Goal: Transaction & Acquisition: Book appointment/travel/reservation

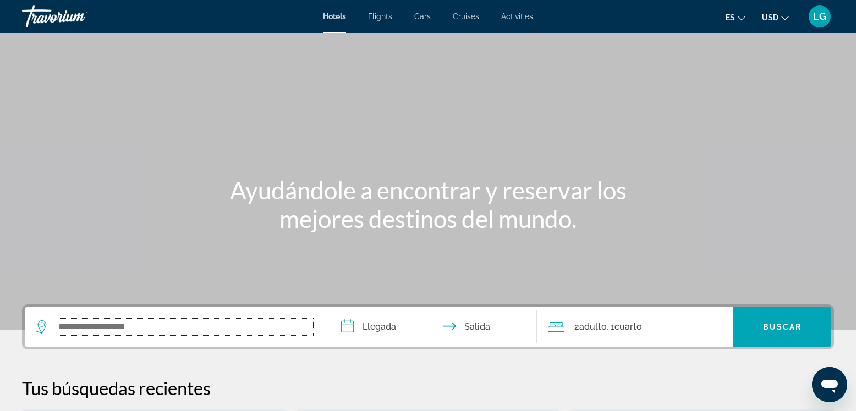
click at [192, 327] on input "Search widget" at bounding box center [185, 327] width 256 height 16
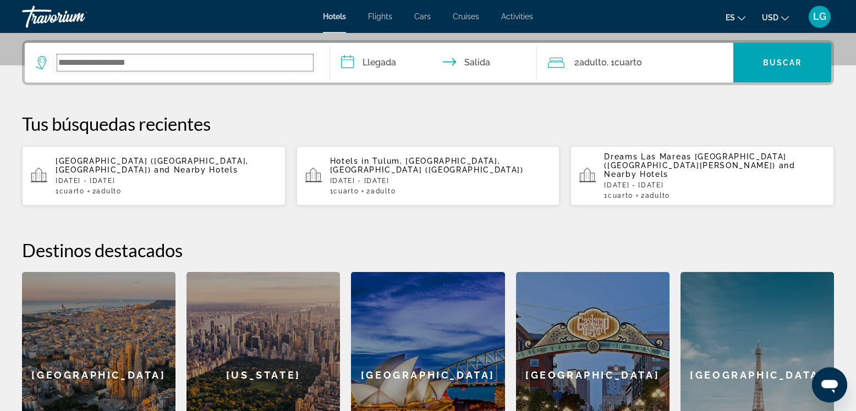
scroll to position [269, 0]
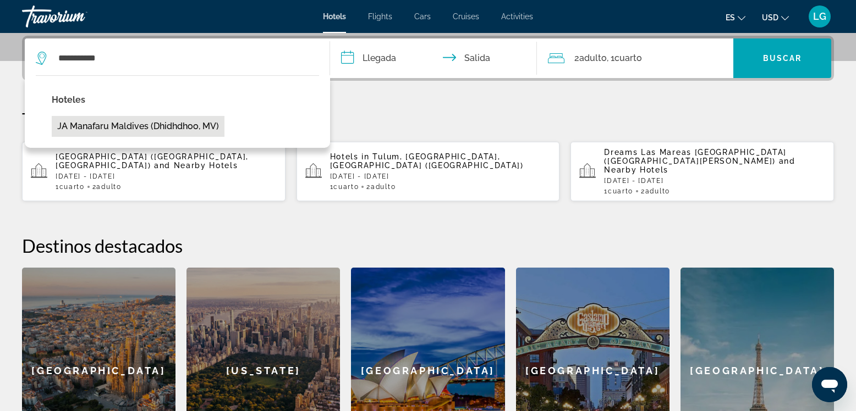
click at [174, 125] on button "JA Manafaru Maldives (Dhidhdhoo, MV)" at bounding box center [138, 126] width 173 height 21
type input "**********"
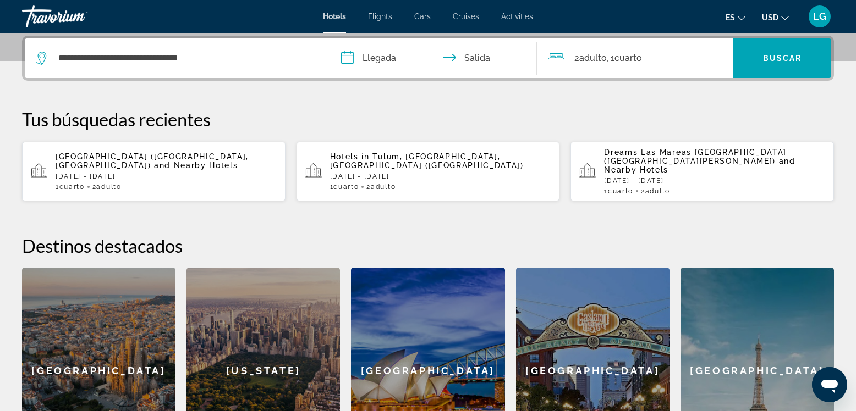
click at [383, 57] on input "**********" at bounding box center [436, 59] width 212 height 43
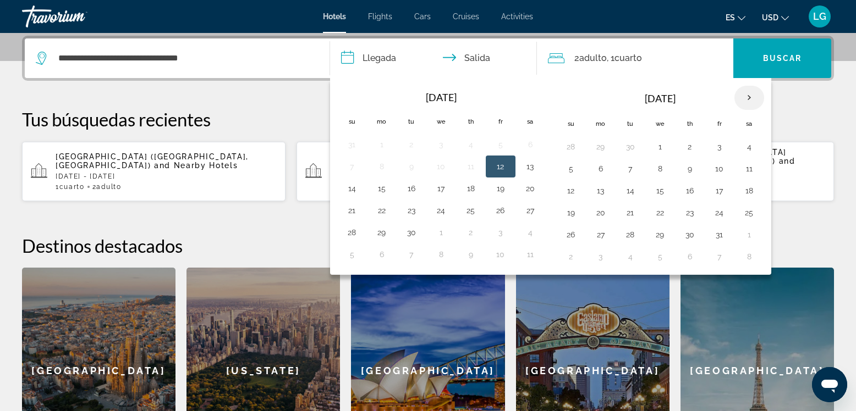
click at [752, 96] on th "Next month" at bounding box center [749, 98] width 30 height 24
click at [630, 213] on button "18" at bounding box center [630, 212] width 18 height 15
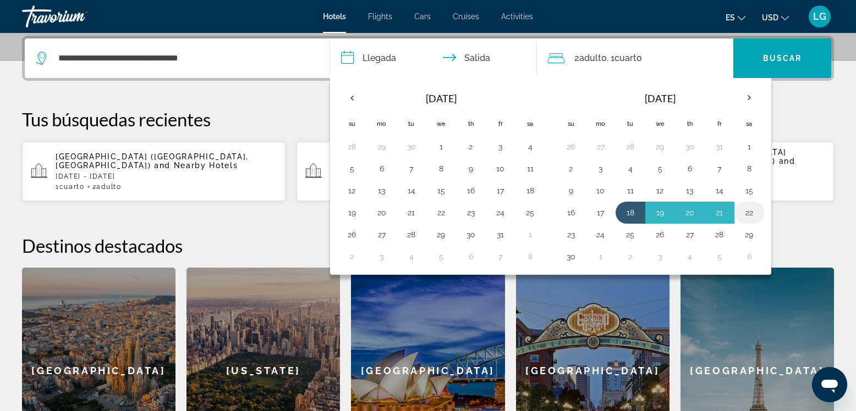
click at [749, 213] on button "22" at bounding box center [749, 212] width 18 height 15
type input "**********"
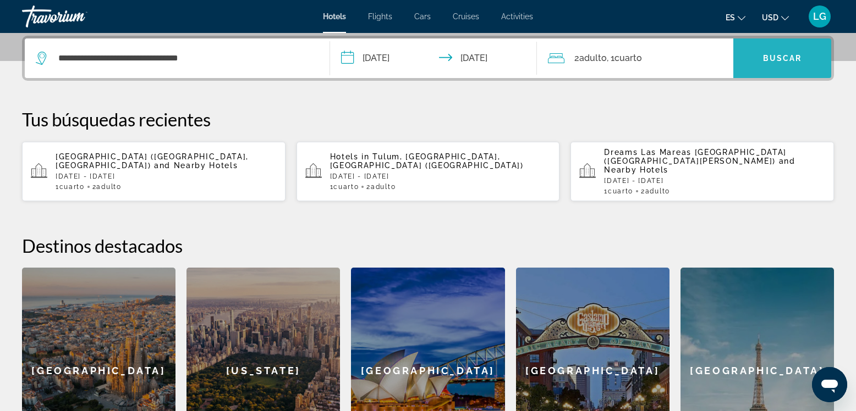
click at [783, 58] on span "Buscar" at bounding box center [782, 58] width 39 height 9
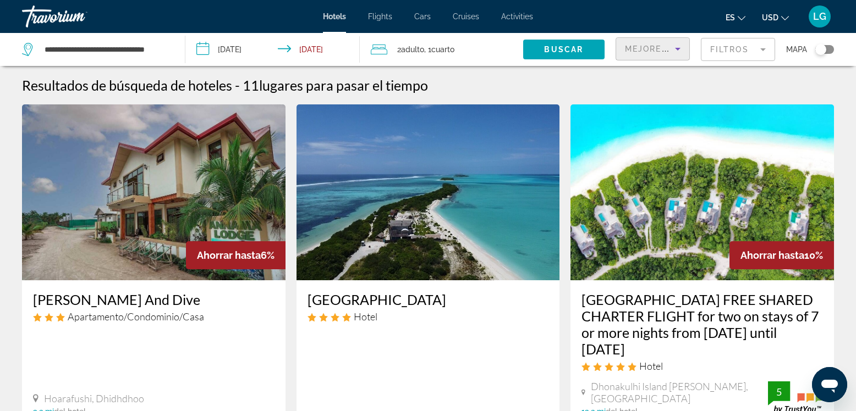
click at [669, 50] on span "Mejores descuentos" at bounding box center [680, 49] width 110 height 9
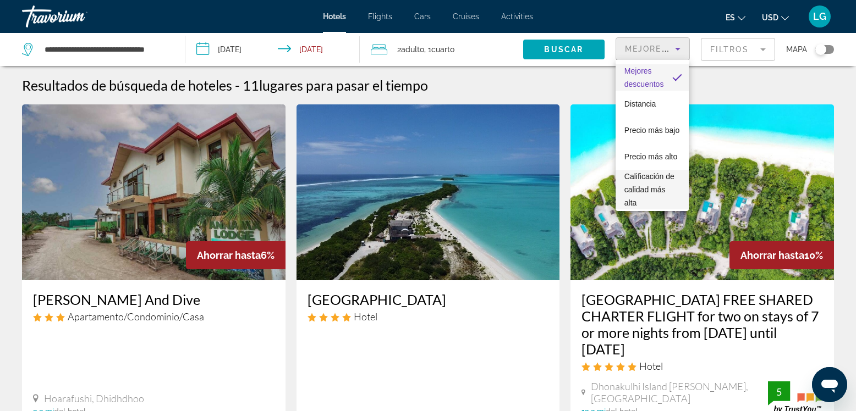
click at [630, 191] on span "Calificación de calidad más alta" at bounding box center [649, 189] width 50 height 35
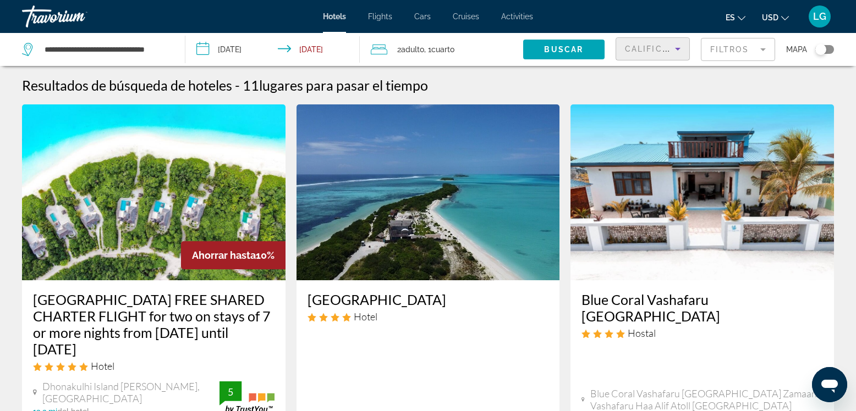
click at [165, 198] on img "Main content" at bounding box center [153, 192] width 263 height 176
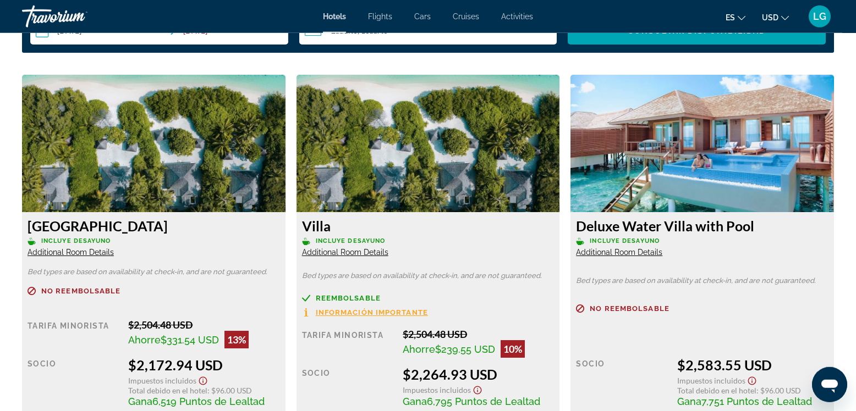
scroll to position [1505, 0]
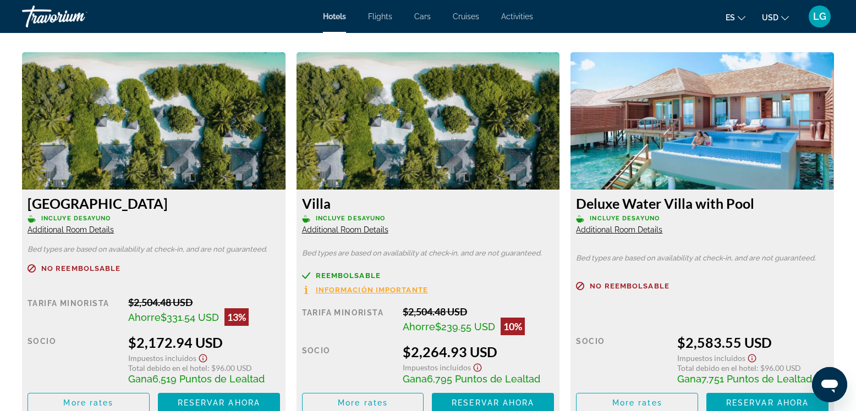
click at [695, 153] on img "Main content" at bounding box center [701, 120] width 263 height 137
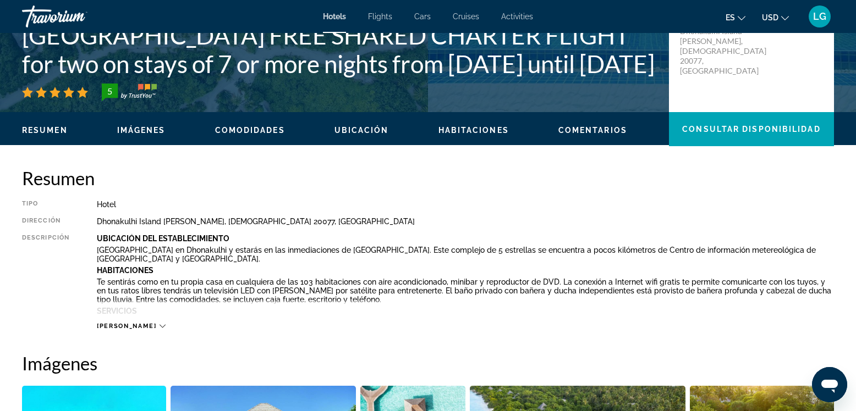
scroll to position [0, 0]
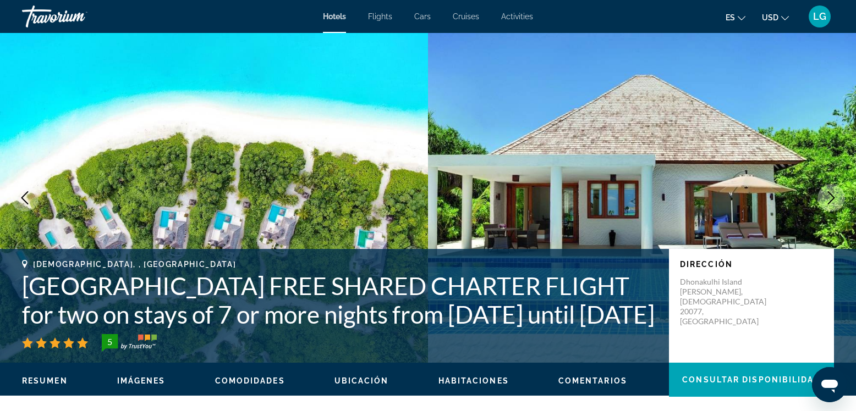
click at [829, 199] on icon "Next image" at bounding box center [830, 197] width 13 height 13
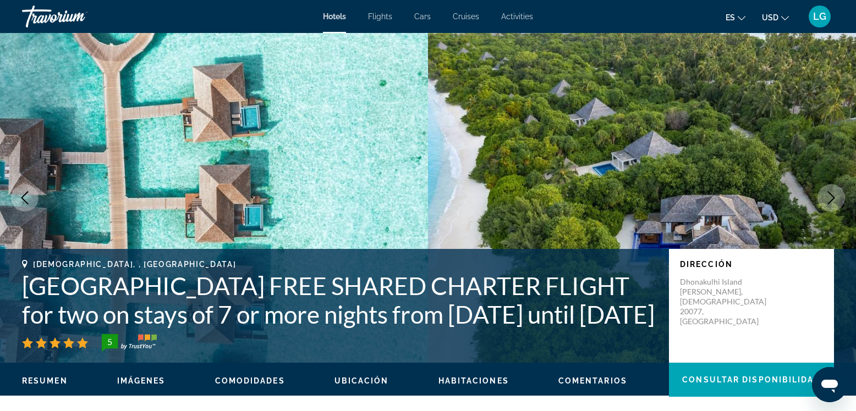
click at [829, 199] on icon "Next image" at bounding box center [830, 197] width 13 height 13
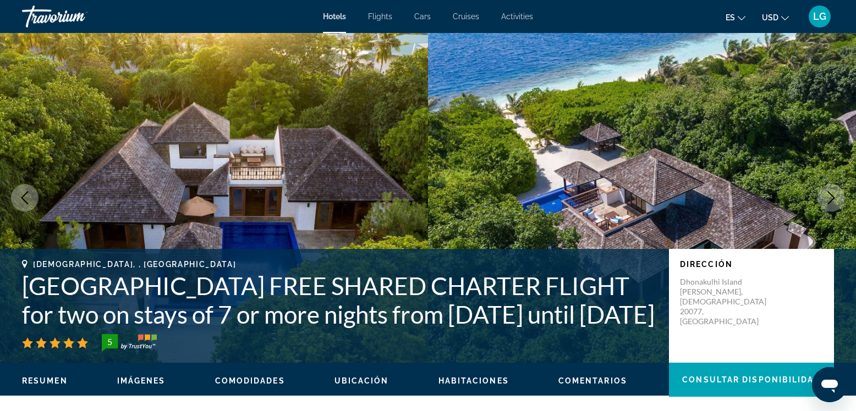
click at [829, 199] on icon "Next image" at bounding box center [830, 197] width 13 height 13
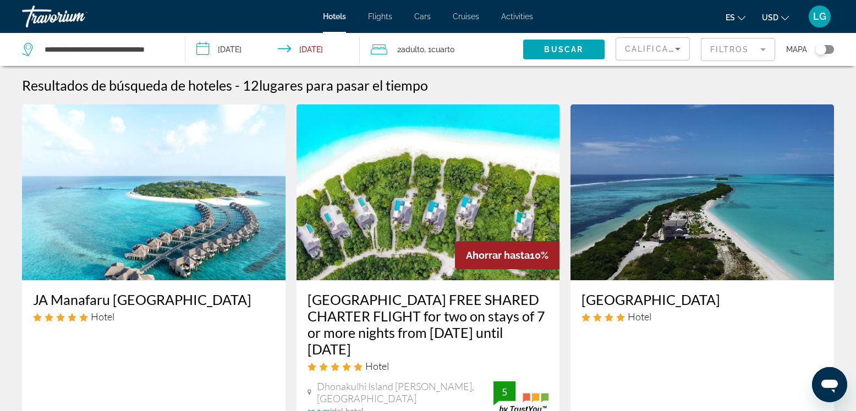
drag, startPoint x: 172, startPoint y: 48, endPoint x: 199, endPoint y: 35, distance: 30.3
click at [172, 48] on div "**********" at bounding box center [98, 49] width 152 height 33
click at [169, 48] on div "**********" at bounding box center [98, 49] width 152 height 33
drag, startPoint x: 169, startPoint y: 48, endPoint x: 98, endPoint y: 53, distance: 70.5
click at [96, 53] on div "**********" at bounding box center [98, 49] width 152 height 33
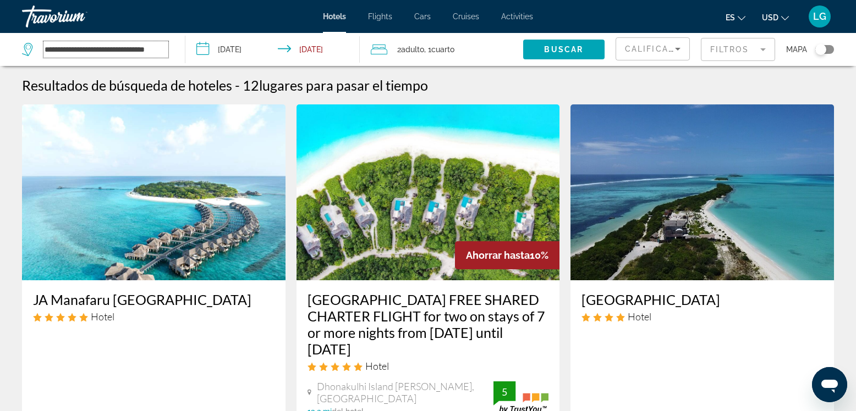
drag, startPoint x: 167, startPoint y: 50, endPoint x: 27, endPoint y: 58, distance: 139.9
click at [30, 57] on div "**********" at bounding box center [95, 49] width 146 height 16
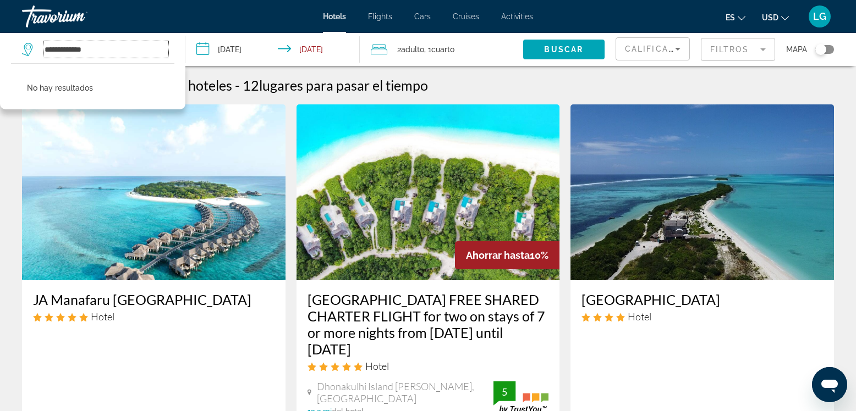
drag, startPoint x: 106, startPoint y: 52, endPoint x: 77, endPoint y: 52, distance: 28.6
click at [77, 52] on input "**********" at bounding box center [105, 49] width 125 height 16
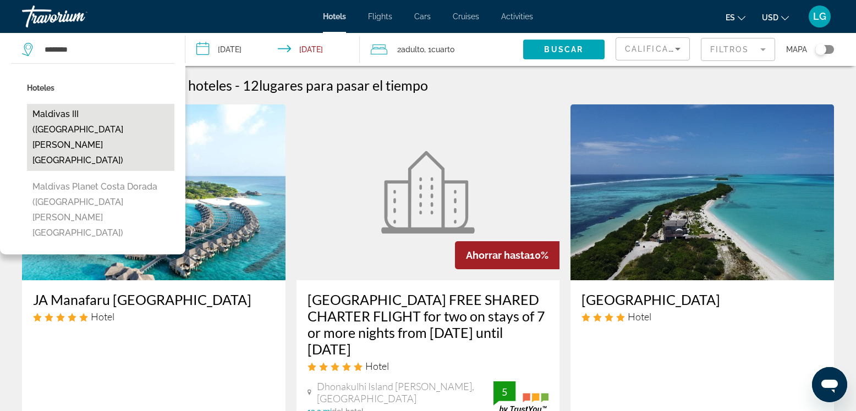
click at [102, 115] on button "Maldivas III ([GEOGRAPHIC_DATA][PERSON_NAME][GEOGRAPHIC_DATA])" at bounding box center [100, 137] width 147 height 67
type input "**********"
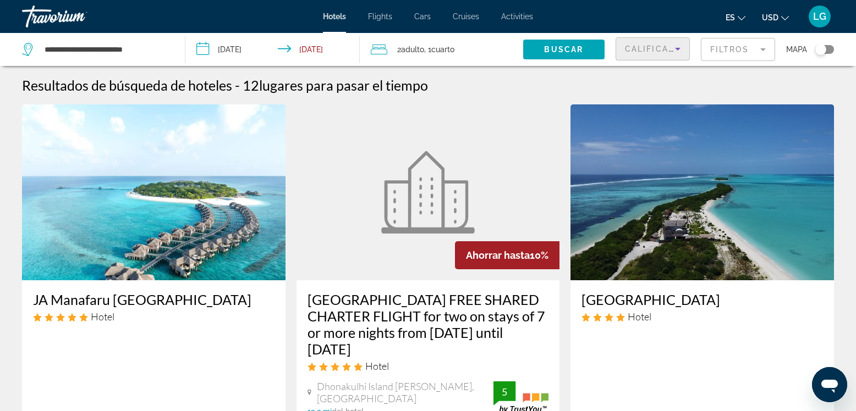
click at [635, 47] on span "Calificación de calidad más alta" at bounding box center [713, 49] width 176 height 9
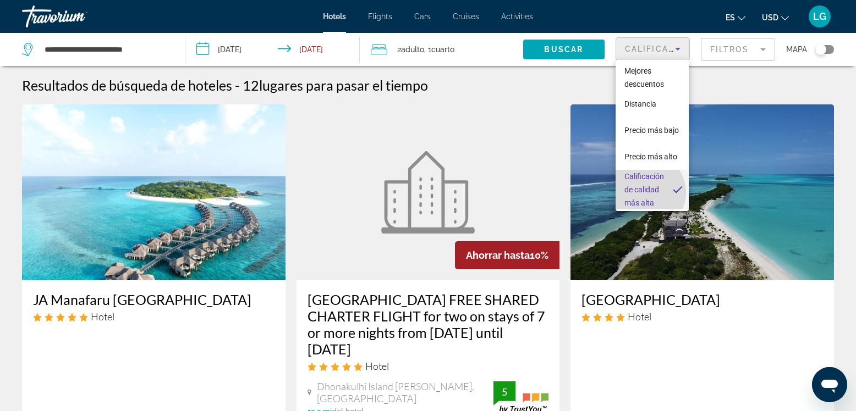
click at [645, 192] on span "Calificación de calidad más alta" at bounding box center [644, 189] width 40 height 35
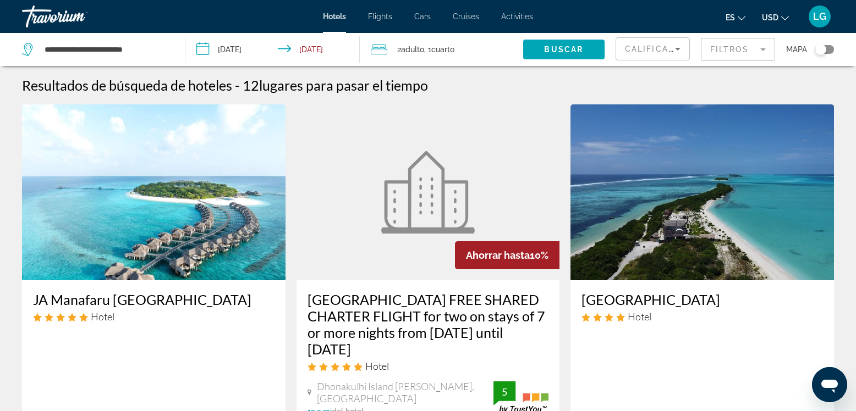
click at [143, 310] on div "JA Manafaru Maldives Hotel" at bounding box center [153, 311] width 241 height 40
click at [136, 304] on h3 "JA Manafaru Maldives" at bounding box center [153, 299] width 241 height 16
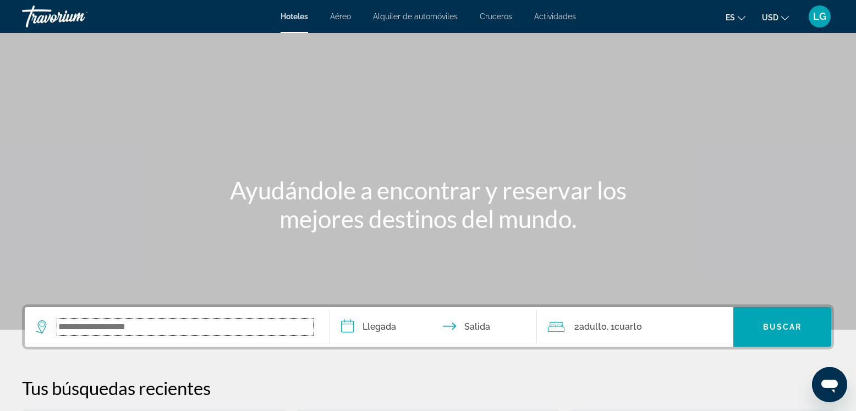
click at [256, 328] on input "Search widget" at bounding box center [185, 327] width 256 height 16
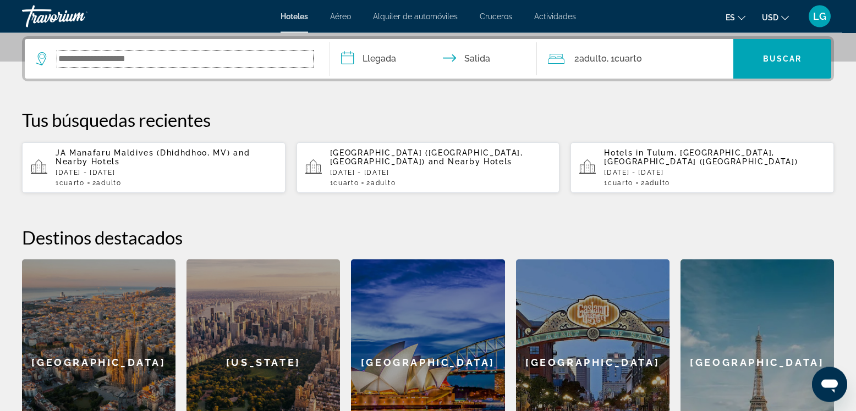
scroll to position [269, 0]
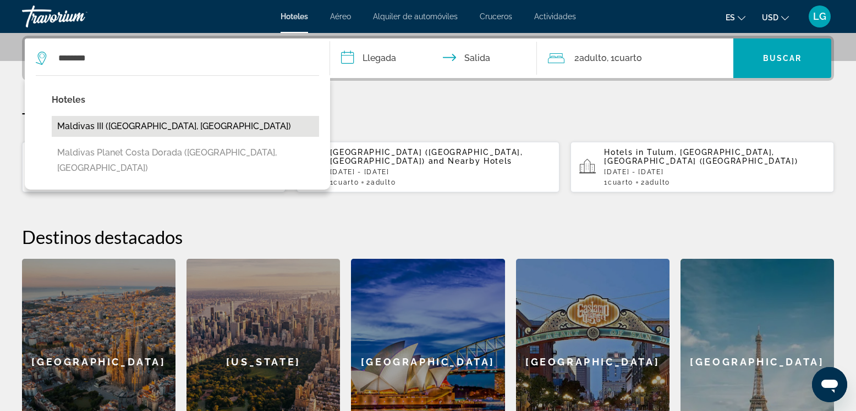
click at [140, 128] on button "Maldivas III ([GEOGRAPHIC_DATA][PERSON_NAME][GEOGRAPHIC_DATA])" at bounding box center [185, 126] width 267 height 21
type input "**********"
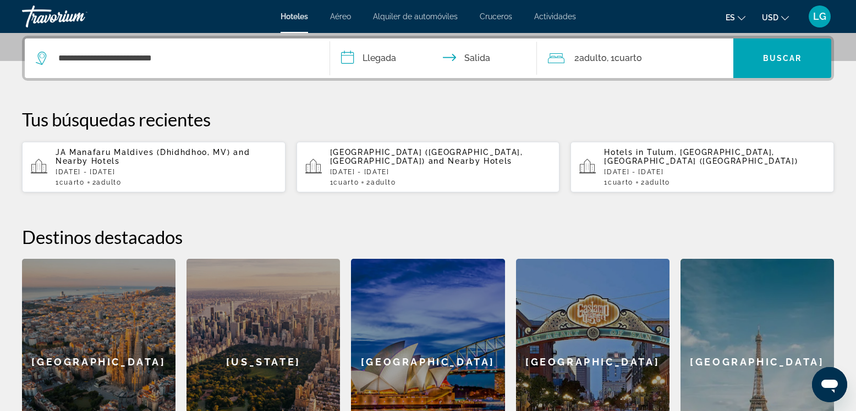
click at [383, 58] on input "**********" at bounding box center [436, 59] width 212 height 43
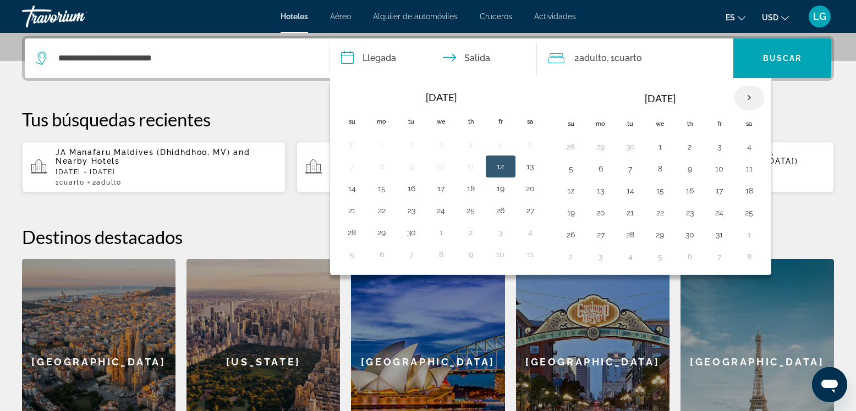
click at [747, 96] on th "Next month" at bounding box center [749, 98] width 30 height 24
click at [716, 188] on button "13" at bounding box center [720, 190] width 18 height 15
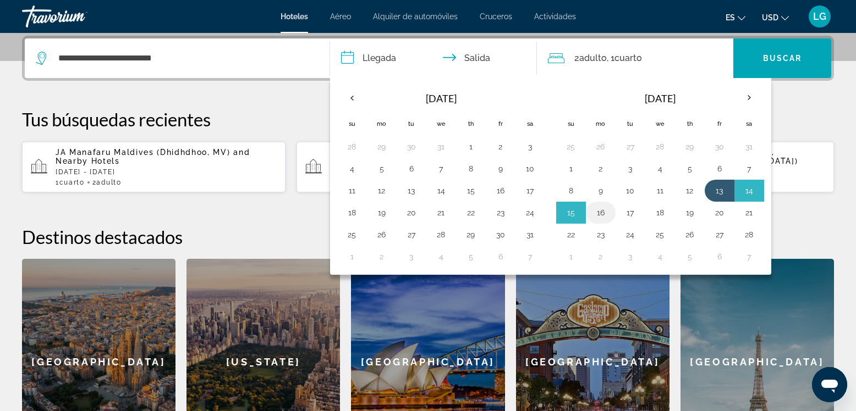
click at [601, 213] on button "16" at bounding box center [601, 212] width 18 height 15
type input "**********"
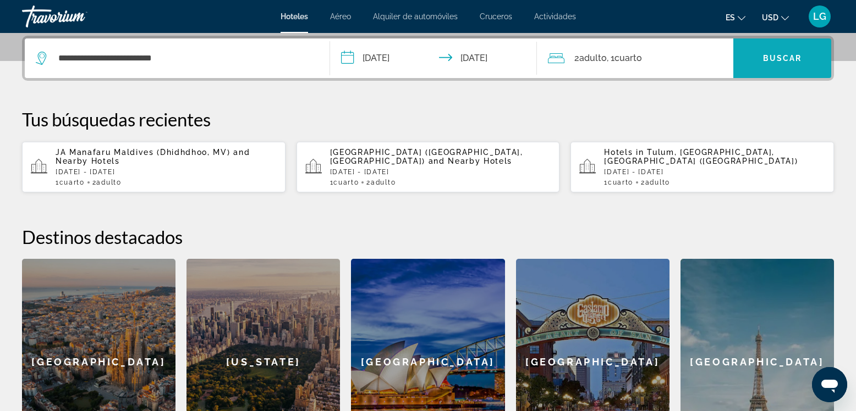
click at [781, 62] on span "Buscar" at bounding box center [782, 58] width 39 height 9
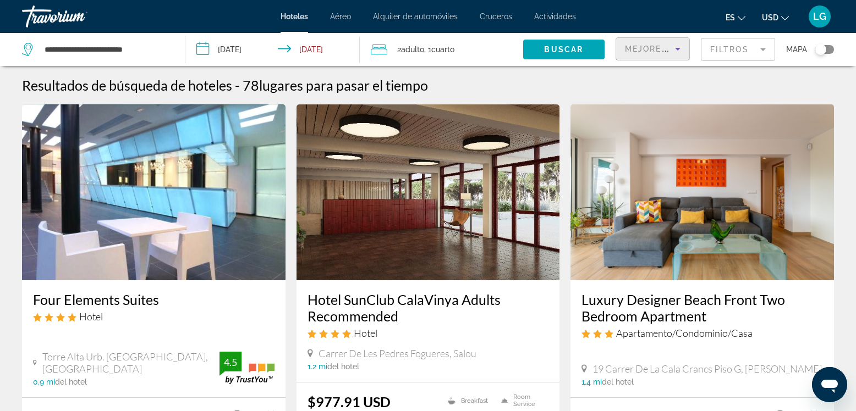
click at [663, 49] on span "Mejores descuentos" at bounding box center [680, 49] width 110 height 9
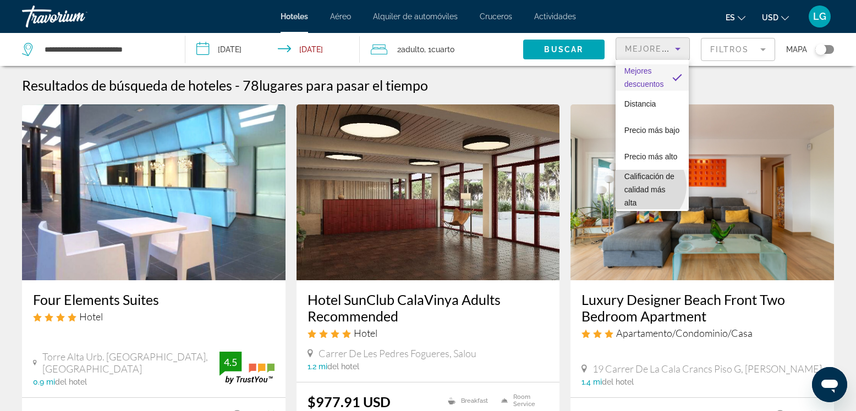
click at [643, 186] on span "Calificación de calidad más alta" at bounding box center [649, 189] width 50 height 35
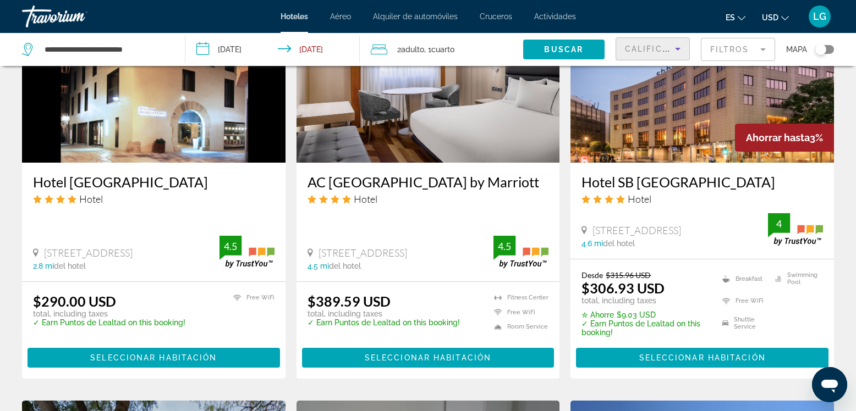
scroll to position [877, 0]
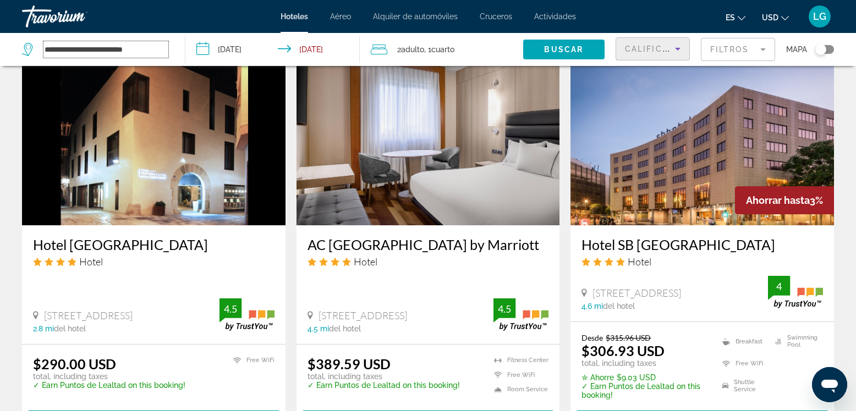
click at [156, 48] on input "**********" at bounding box center [105, 49] width 125 height 16
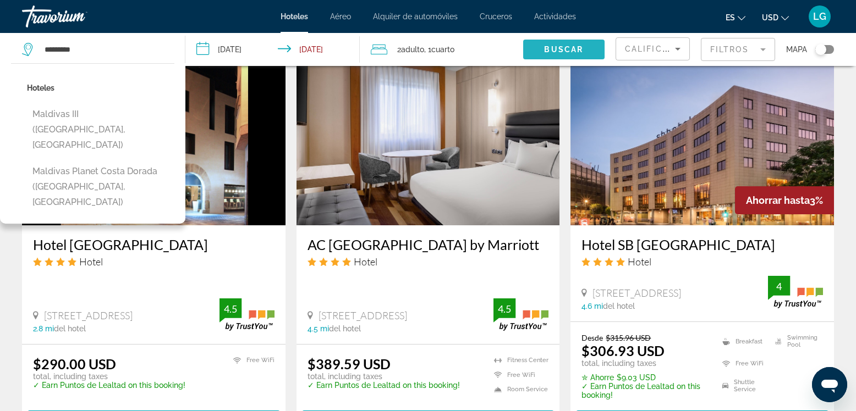
click at [570, 51] on span "Buscar" at bounding box center [563, 49] width 39 height 9
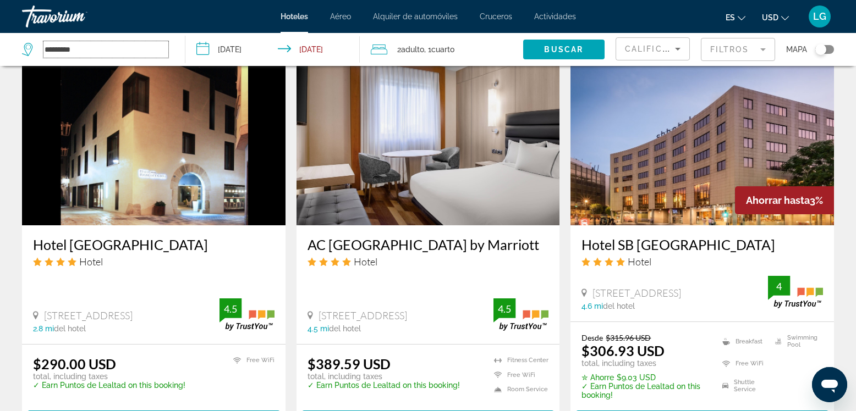
click at [94, 52] on input "********" at bounding box center [105, 49] width 125 height 16
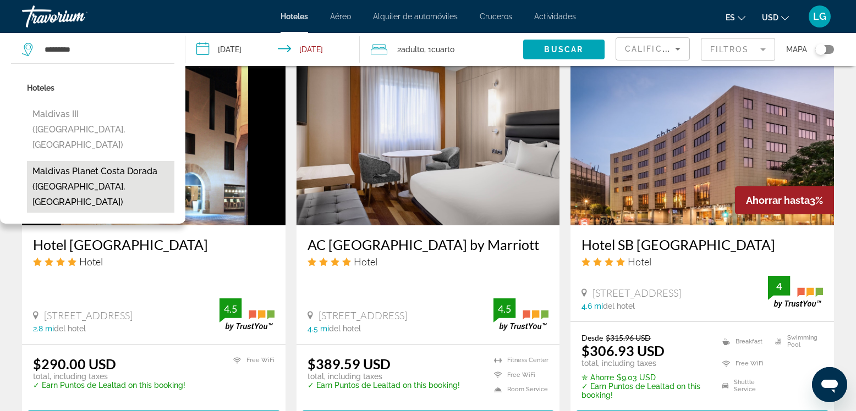
click at [110, 161] on button "Maldivas Planet Costa Dorada ([GEOGRAPHIC_DATA][PERSON_NAME][GEOGRAPHIC_DATA])" at bounding box center [100, 187] width 147 height 52
type input "**********"
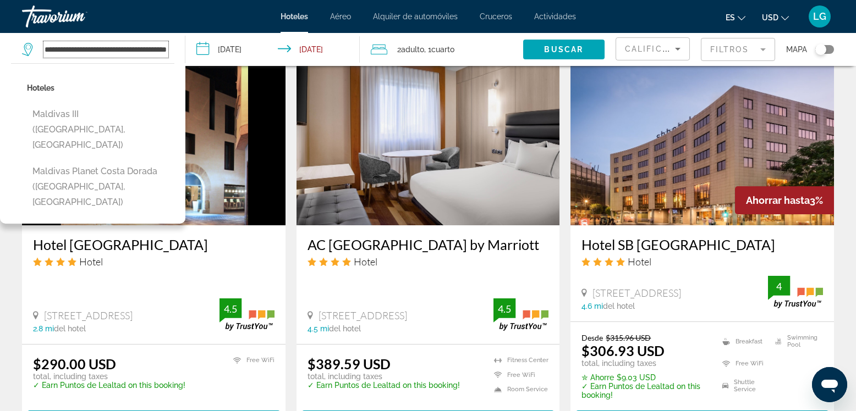
scroll to position [0, 40]
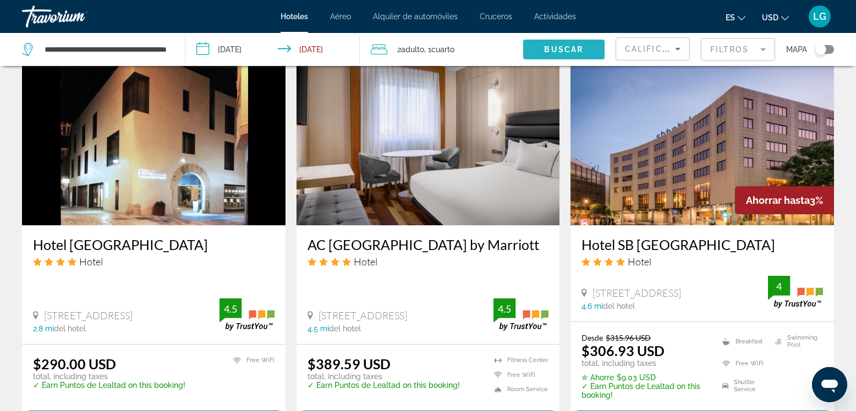
click at [559, 48] on span "Buscar" at bounding box center [563, 49] width 39 height 9
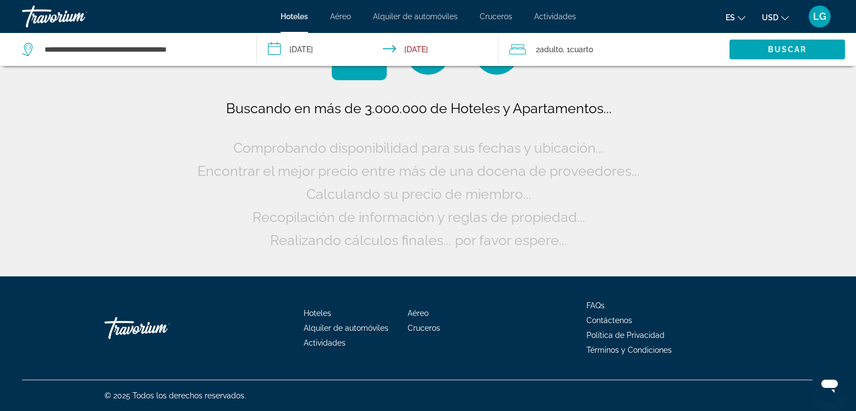
scroll to position [0, 0]
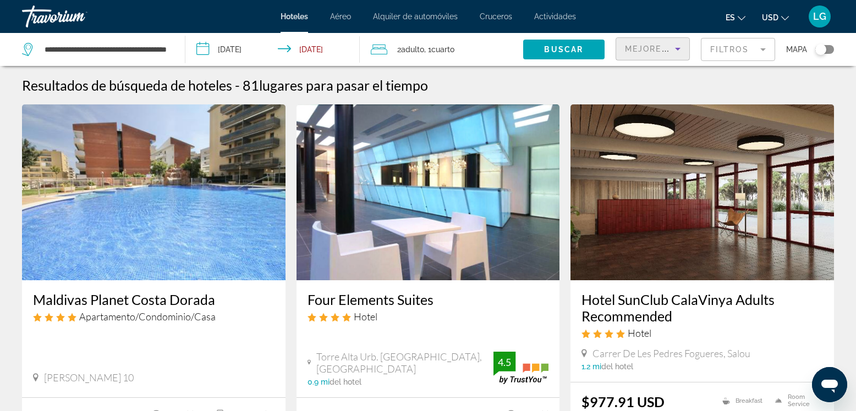
click at [649, 50] on span "Mejores descuentos" at bounding box center [680, 49] width 110 height 9
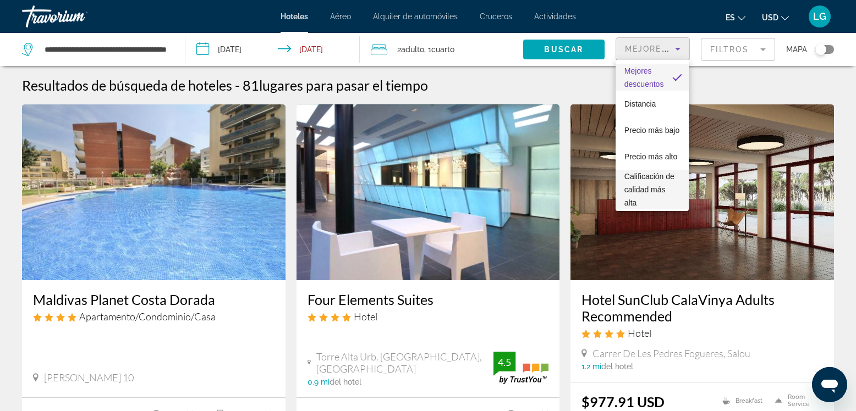
click at [640, 196] on span "Calificación de calidad más alta" at bounding box center [652, 190] width 56 height 40
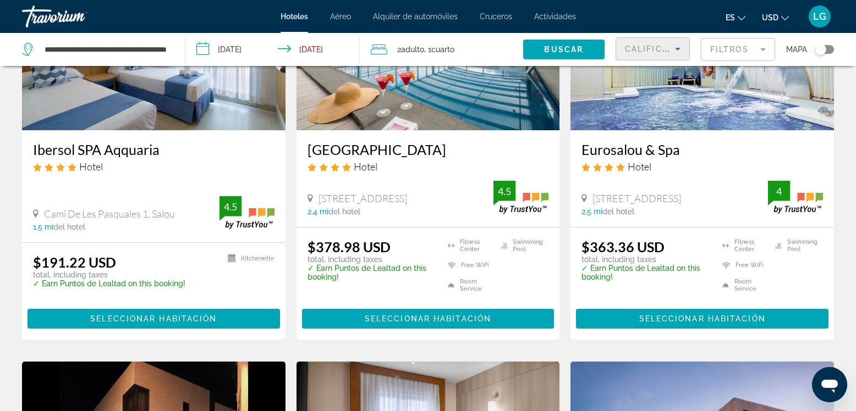
scroll to position [251, 0]
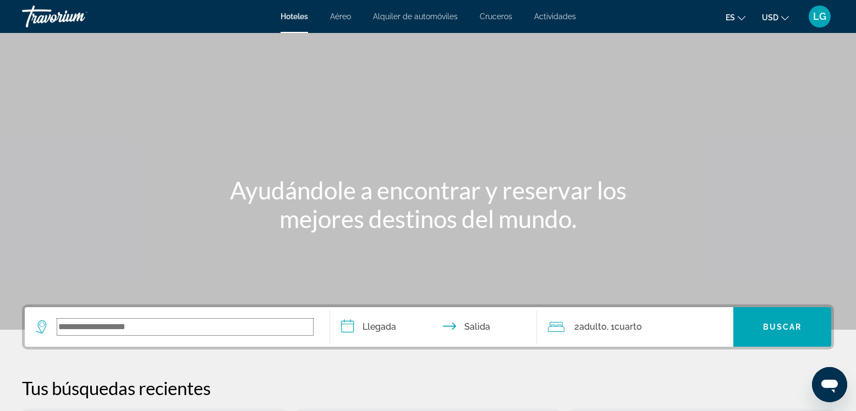
click at [292, 333] on input "Search widget" at bounding box center [185, 327] width 256 height 16
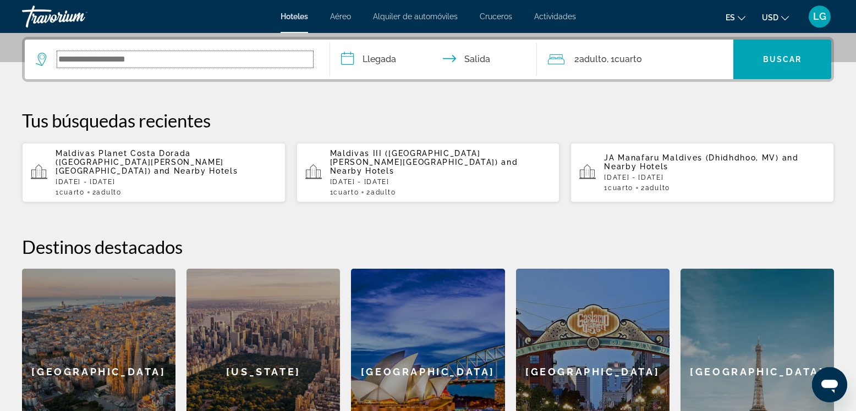
scroll to position [269, 0]
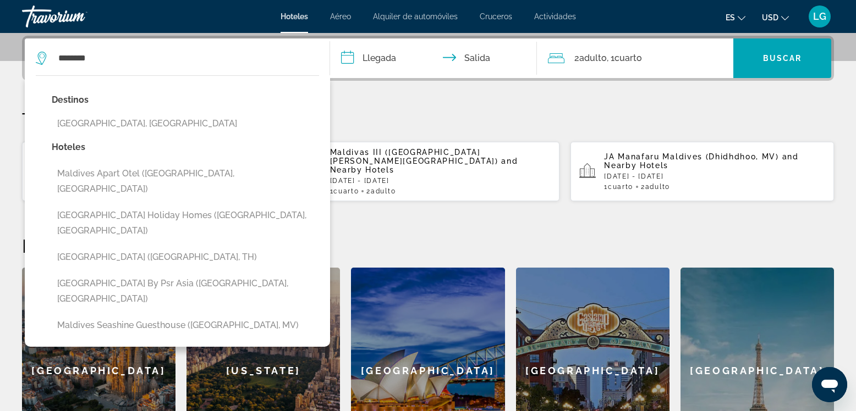
click at [135, 120] on button "[GEOGRAPHIC_DATA], [GEOGRAPHIC_DATA]" at bounding box center [185, 123] width 267 height 21
type input "**********"
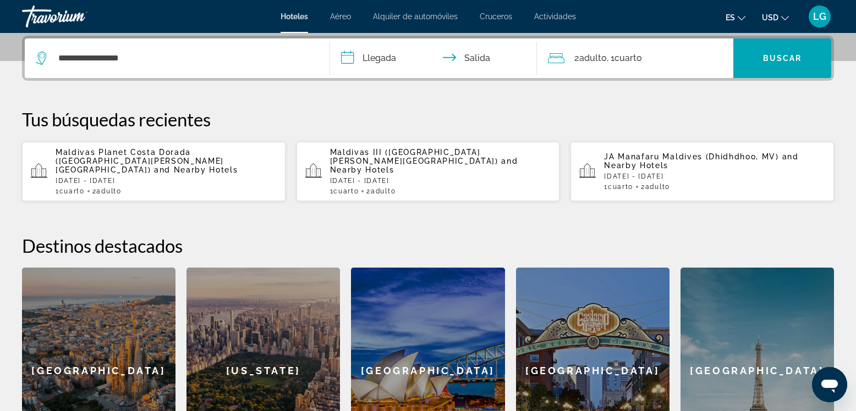
click at [383, 61] on input "**********" at bounding box center [436, 59] width 212 height 43
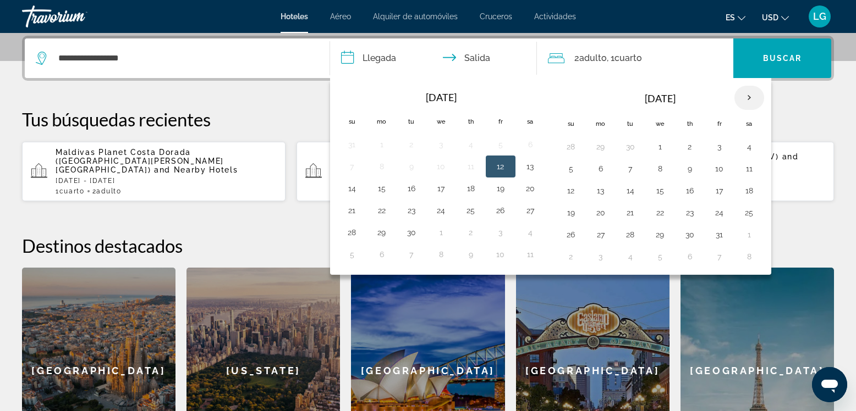
click at [752, 97] on th "Next month" at bounding box center [749, 98] width 30 height 24
click at [630, 212] on button "18" at bounding box center [630, 212] width 18 height 15
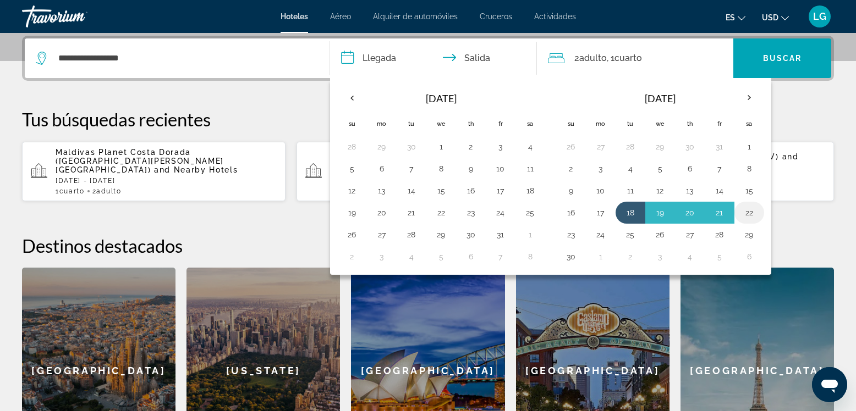
click at [752, 210] on button "22" at bounding box center [749, 212] width 18 height 15
type input "**********"
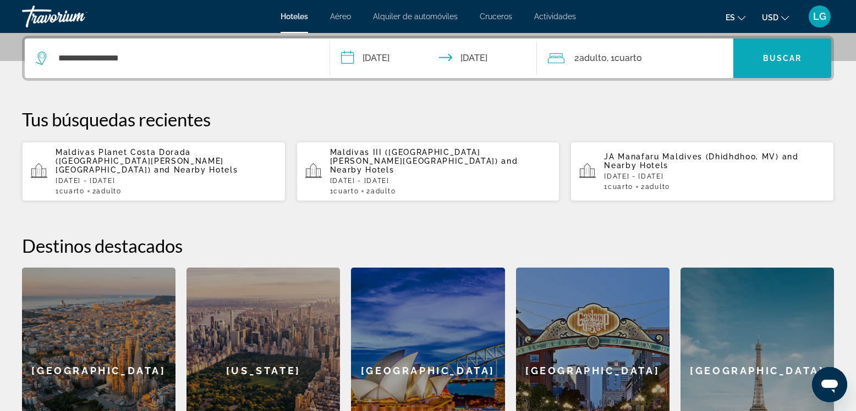
click at [804, 56] on span "Search widget" at bounding box center [782, 58] width 98 height 26
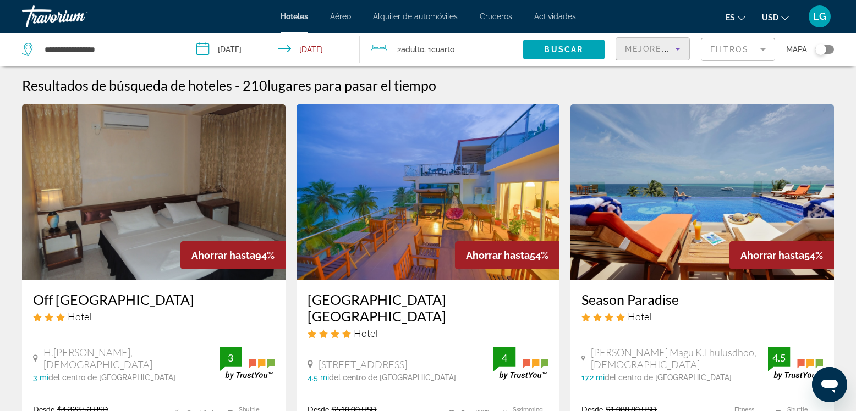
click at [653, 51] on span "Mejores descuentos" at bounding box center [680, 49] width 110 height 9
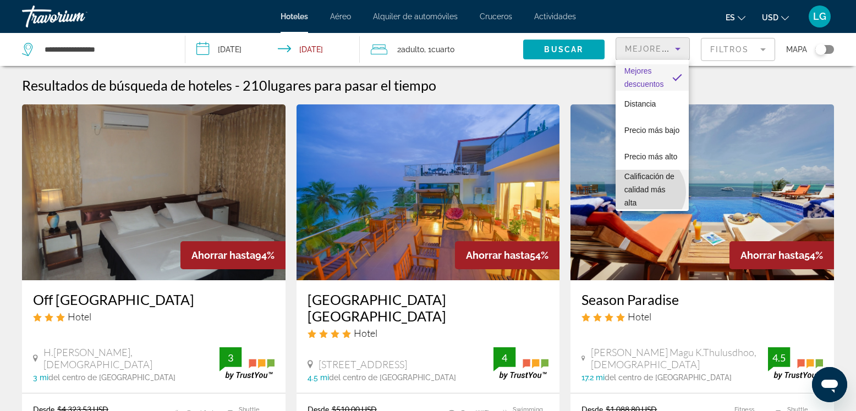
click at [646, 191] on span "Calificación de calidad más alta" at bounding box center [649, 189] width 50 height 35
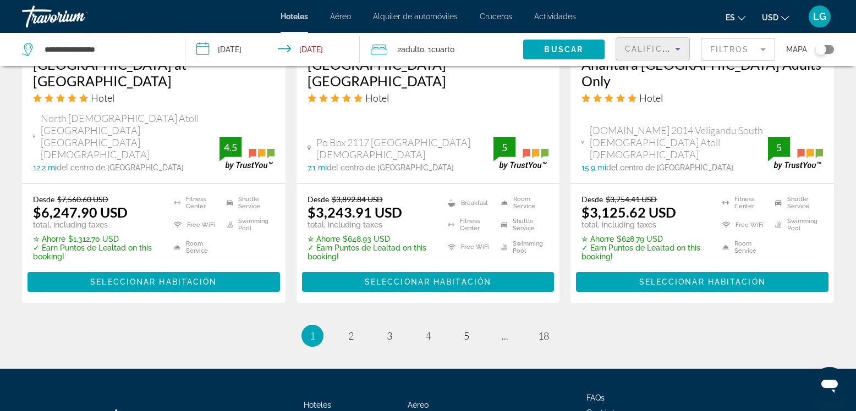
scroll to position [1585, 0]
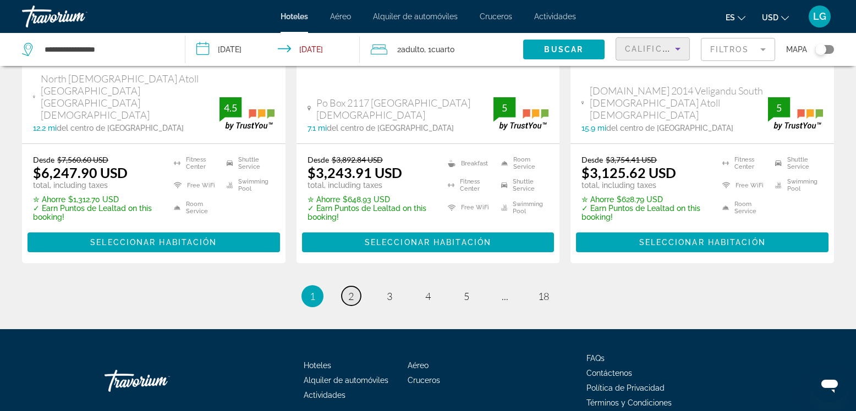
click at [347, 287] on link "page 2" at bounding box center [351, 296] width 19 height 19
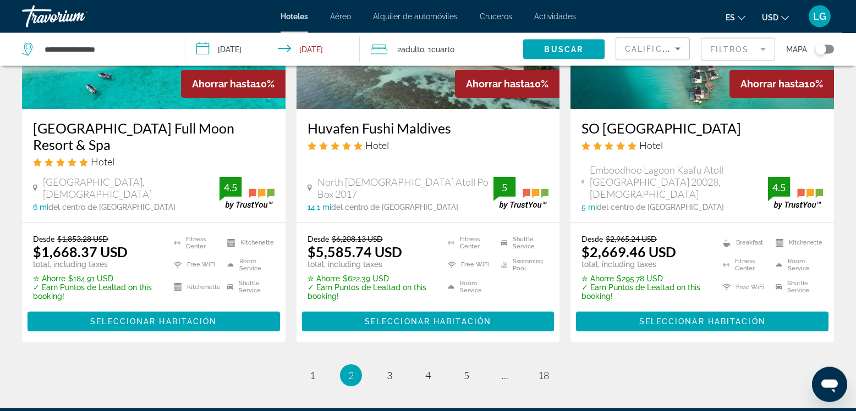
scroll to position [1567, 0]
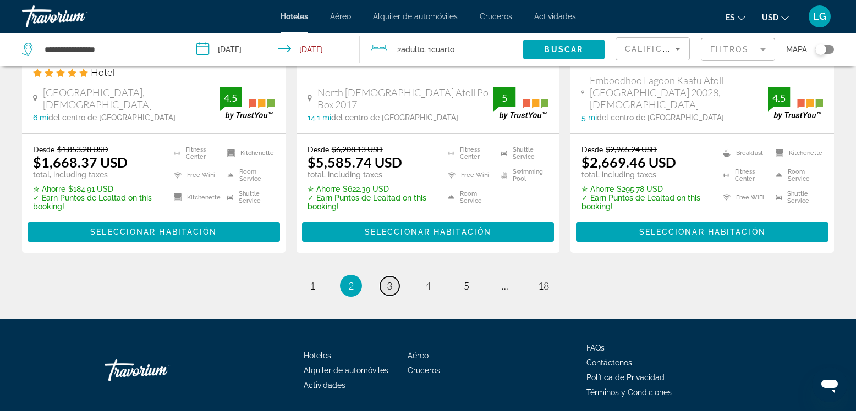
click at [386, 277] on link "page 3" at bounding box center [389, 286] width 19 height 19
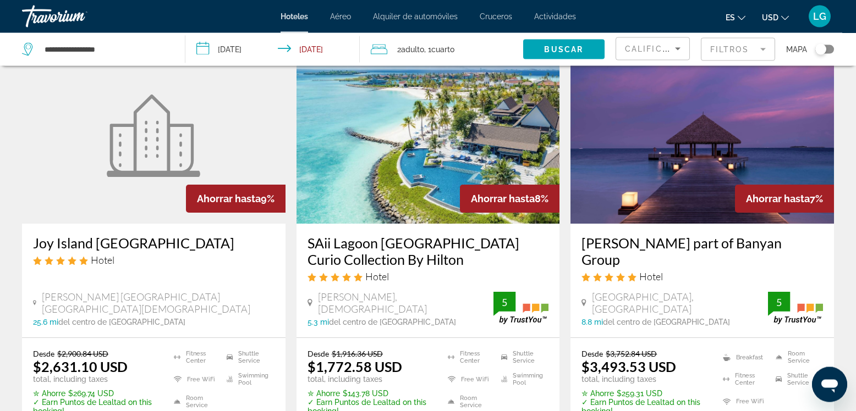
scroll to position [502, 0]
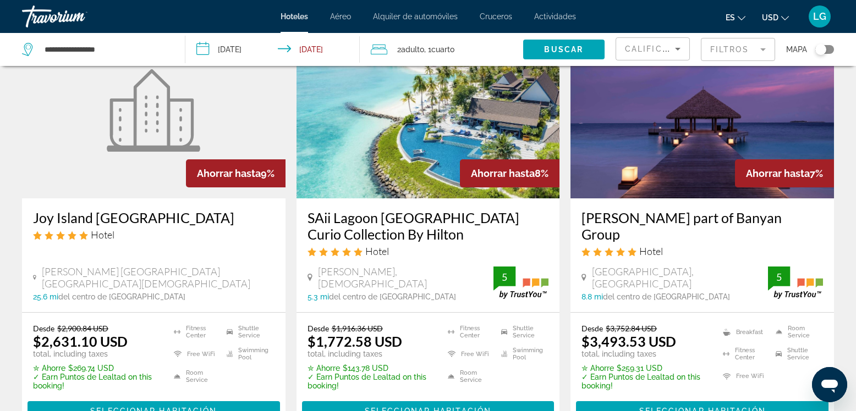
click at [140, 149] on img "Main content" at bounding box center [153, 110] width 93 height 82
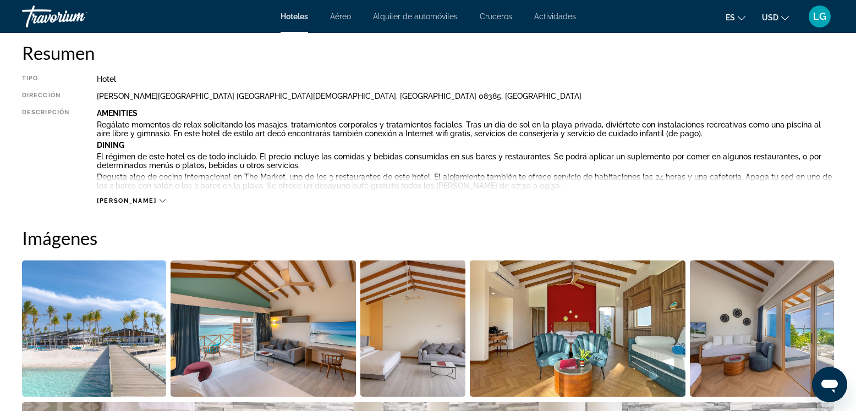
scroll to position [564, 0]
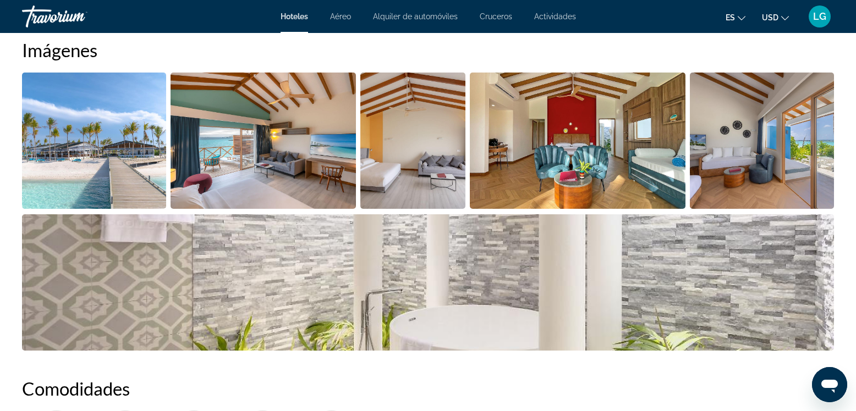
click at [116, 158] on img "Open full-screen image slider" at bounding box center [94, 141] width 144 height 136
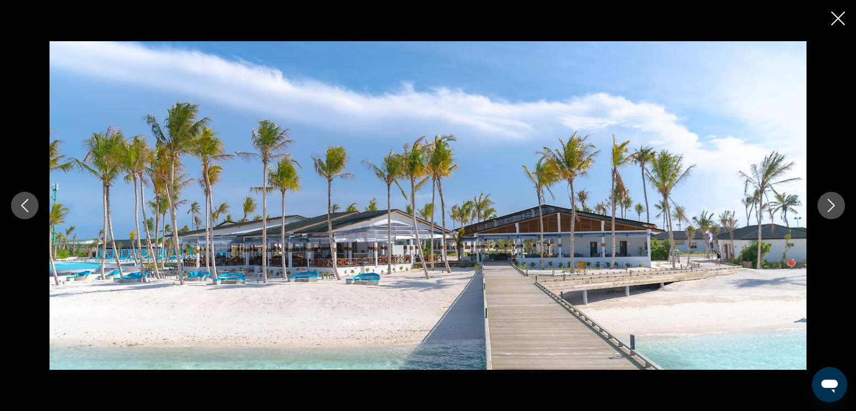
click at [832, 206] on icon "Next image" at bounding box center [830, 205] width 13 height 13
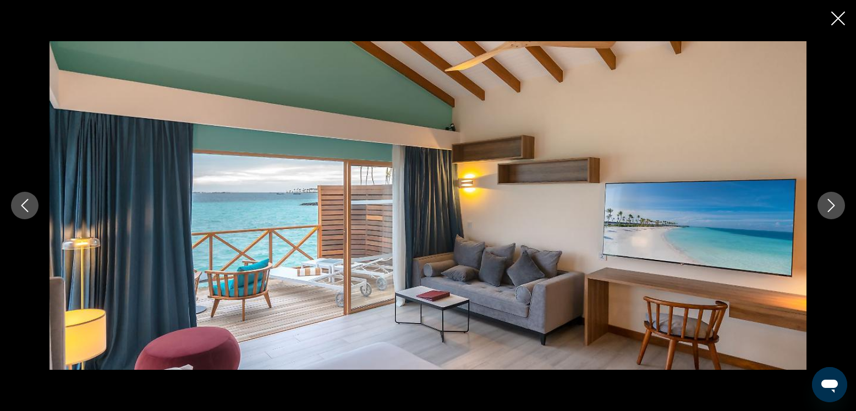
click at [832, 206] on icon "Next image" at bounding box center [830, 205] width 13 height 13
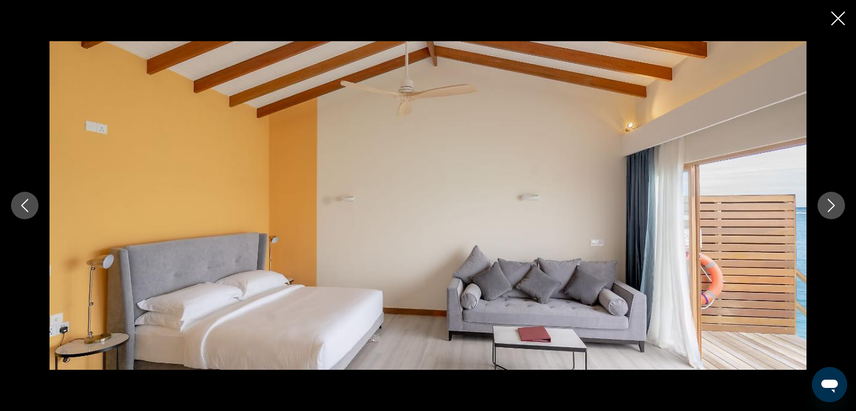
click at [832, 206] on icon "Next image" at bounding box center [830, 205] width 13 height 13
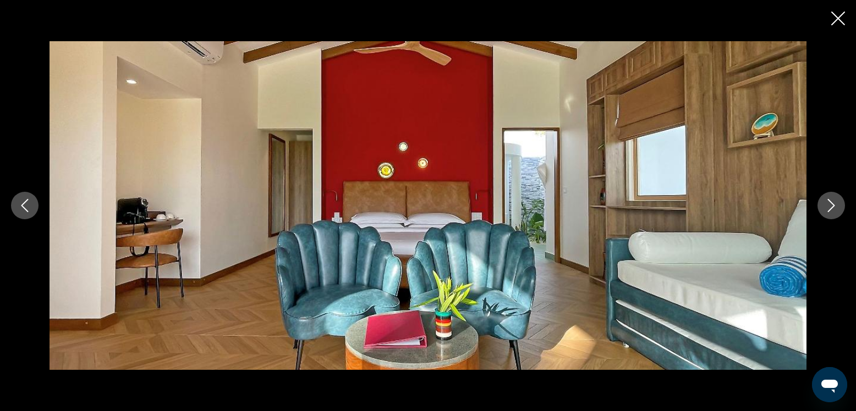
click at [832, 206] on icon "Next image" at bounding box center [830, 205] width 13 height 13
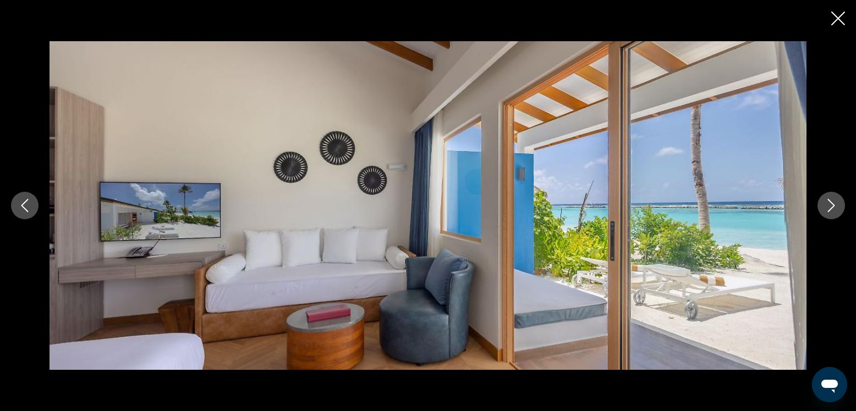
click at [832, 206] on icon "Next image" at bounding box center [830, 205] width 13 height 13
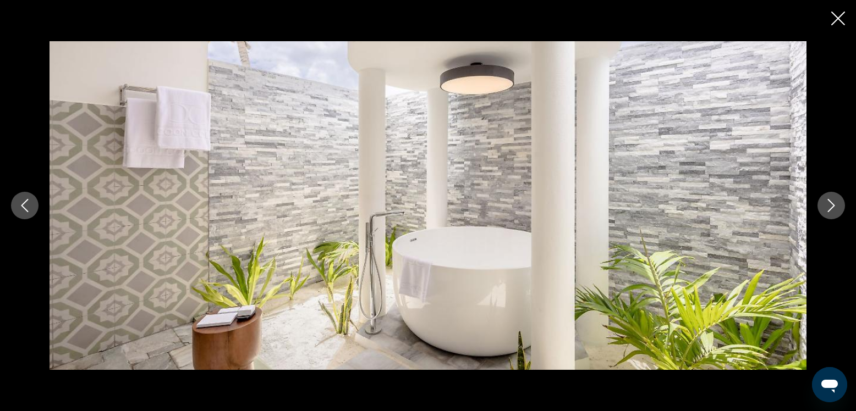
click at [832, 206] on icon "Next image" at bounding box center [830, 205] width 13 height 13
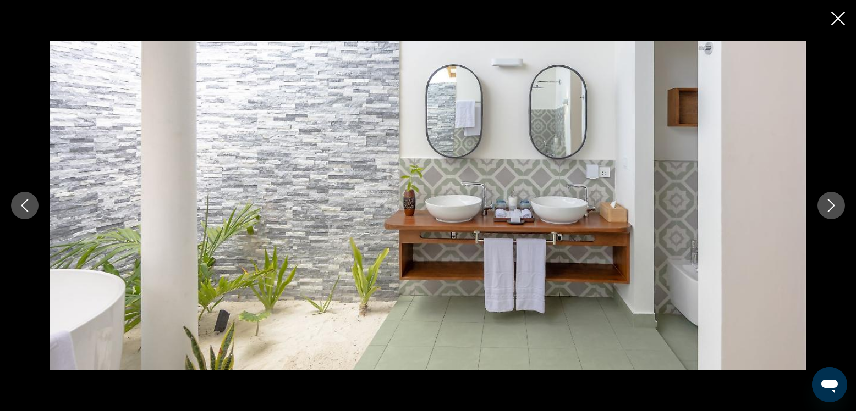
click at [832, 206] on icon "Next image" at bounding box center [830, 205] width 13 height 13
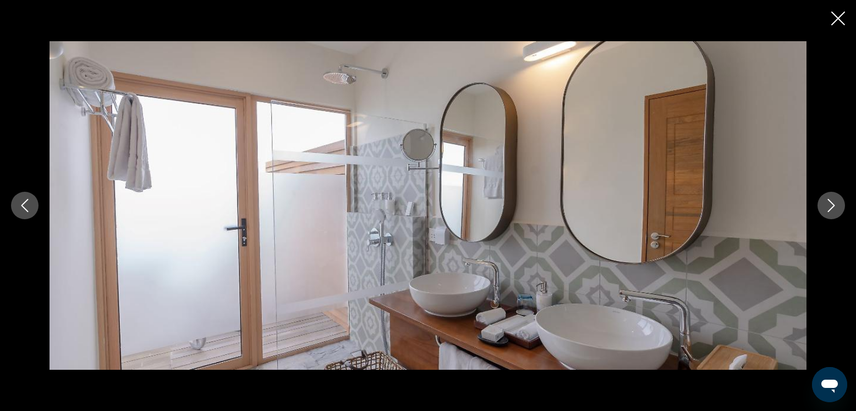
click at [832, 206] on icon "Next image" at bounding box center [830, 205] width 13 height 13
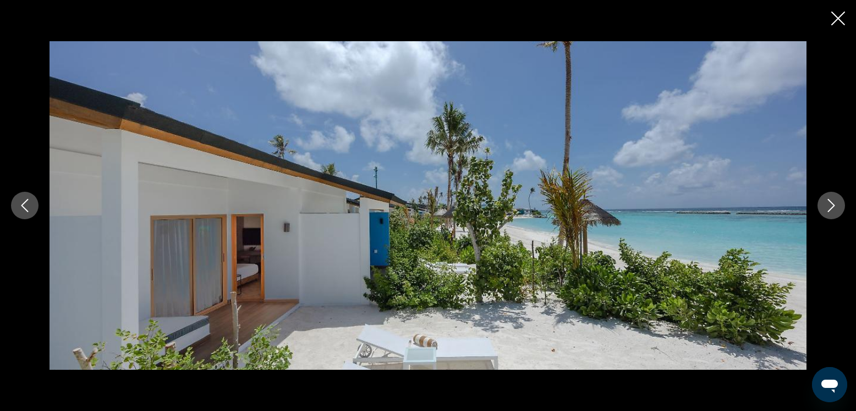
click at [832, 206] on icon "Next image" at bounding box center [830, 205] width 13 height 13
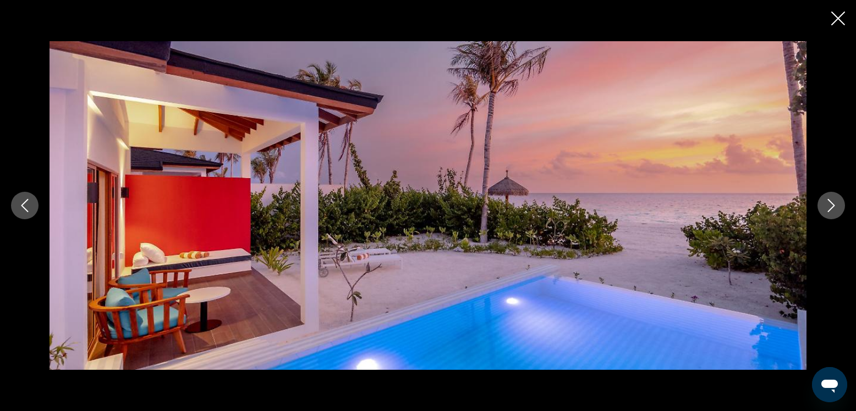
click at [832, 206] on icon "Next image" at bounding box center [830, 205] width 13 height 13
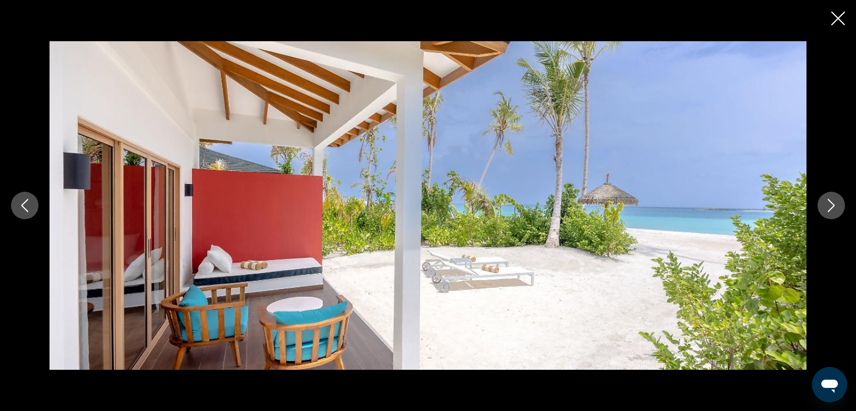
click at [832, 206] on icon "Next image" at bounding box center [830, 205] width 13 height 13
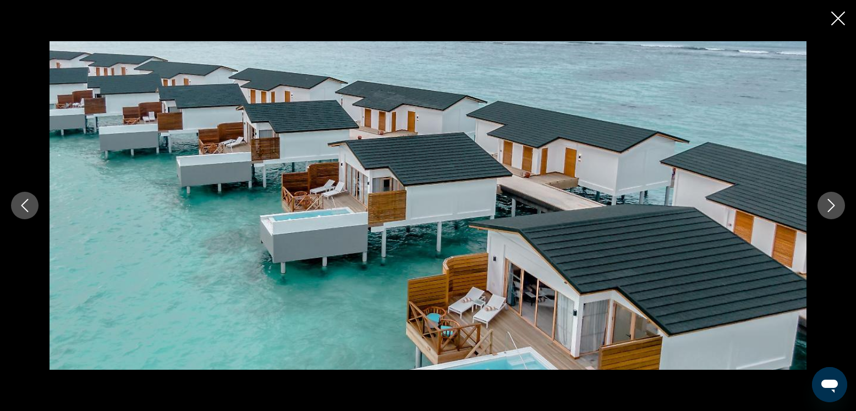
click at [832, 206] on icon "Next image" at bounding box center [830, 205] width 13 height 13
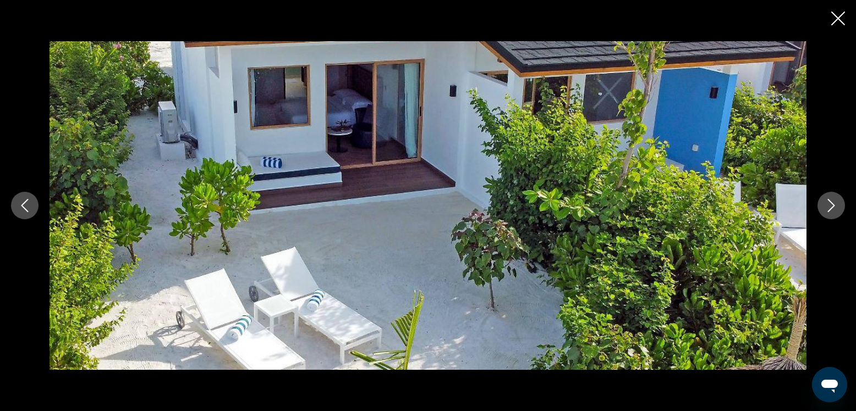
click at [832, 206] on icon "Next image" at bounding box center [830, 205] width 13 height 13
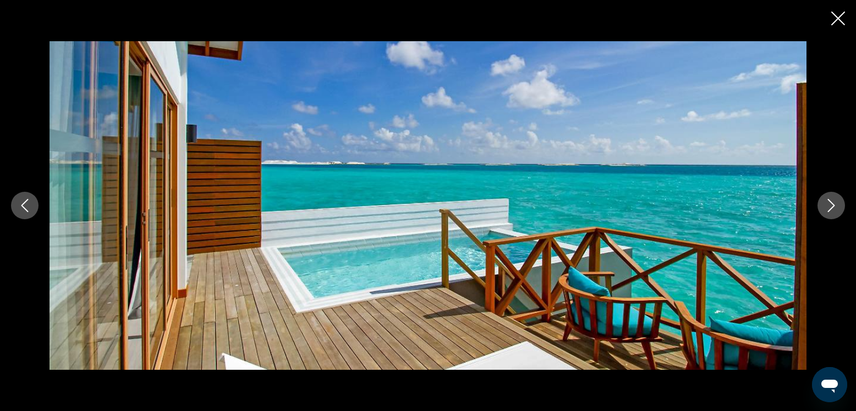
click at [832, 206] on icon "Next image" at bounding box center [830, 205] width 13 height 13
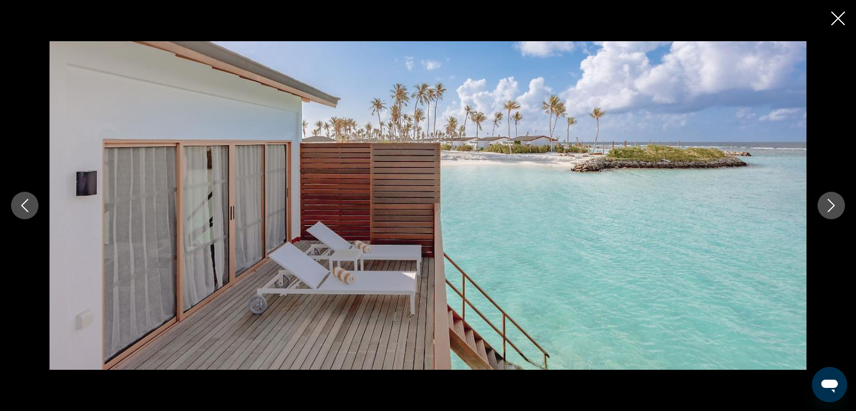
click at [832, 206] on icon "Next image" at bounding box center [830, 205] width 13 height 13
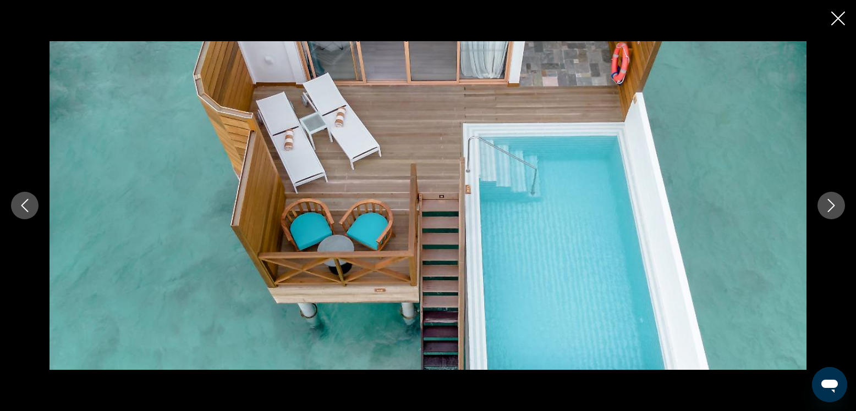
click at [828, 205] on icon "Next image" at bounding box center [830, 205] width 13 height 13
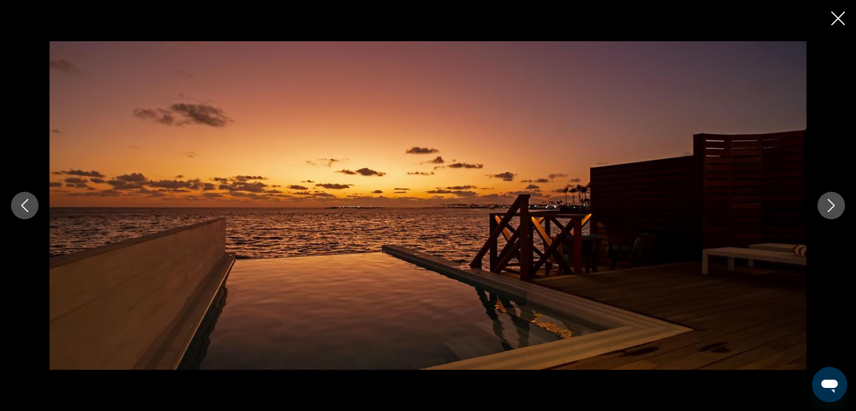
click at [828, 203] on icon "Next image" at bounding box center [830, 205] width 13 height 13
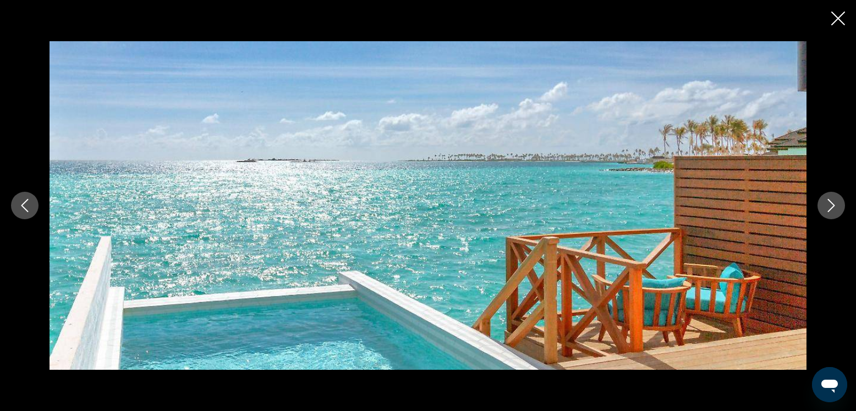
click at [828, 204] on icon "Next image" at bounding box center [830, 205] width 13 height 13
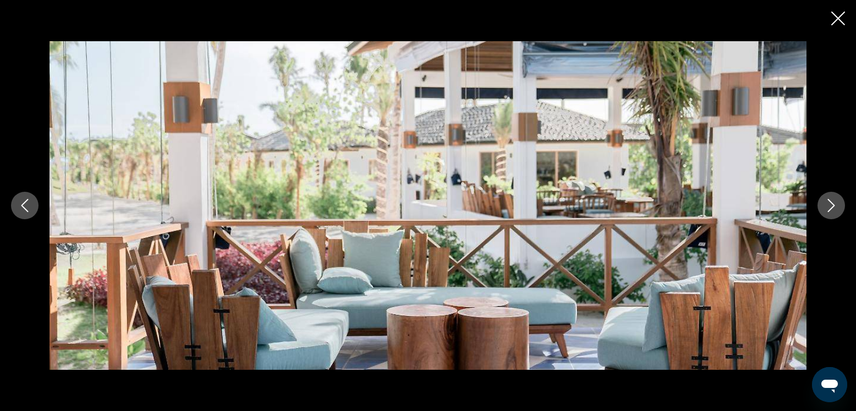
click at [840, 16] on icon "Close slideshow" at bounding box center [838, 19] width 14 height 14
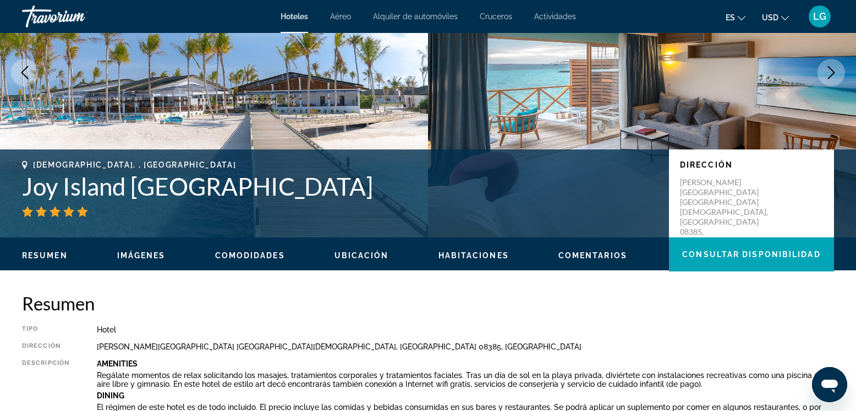
scroll to position [0, 0]
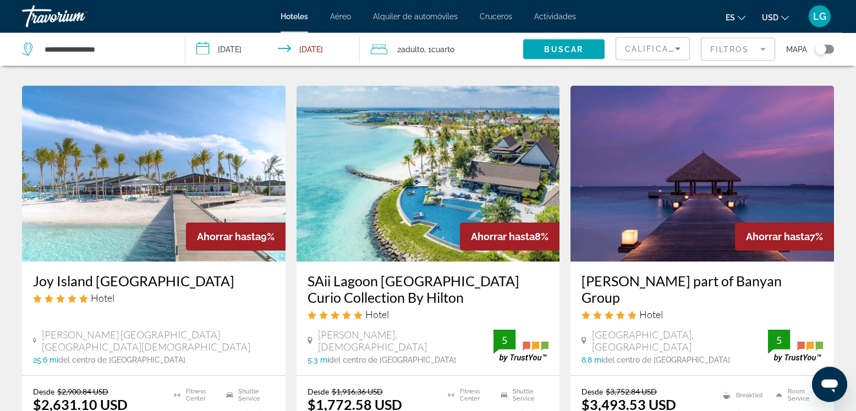
scroll to position [439, 0]
